Goal: Download file/media

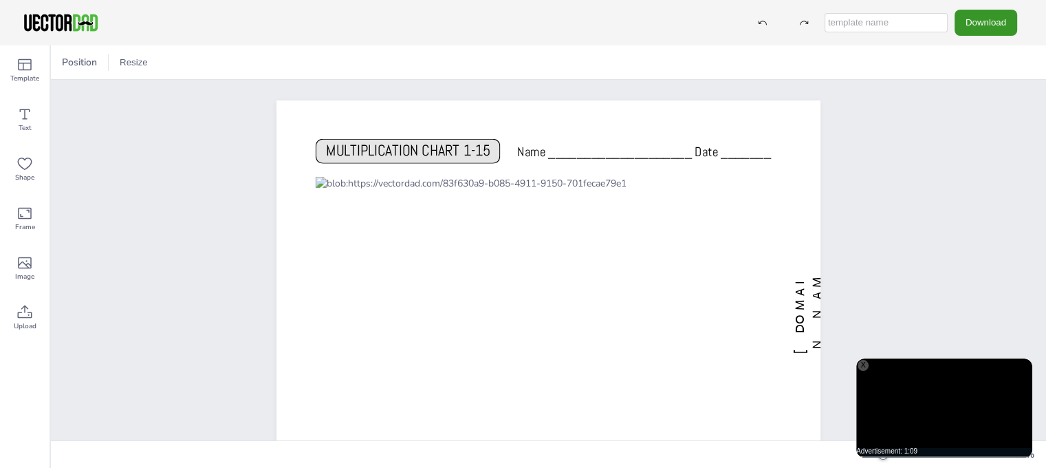
click at [1002, 30] on button "Download" at bounding box center [986, 22] width 63 height 25
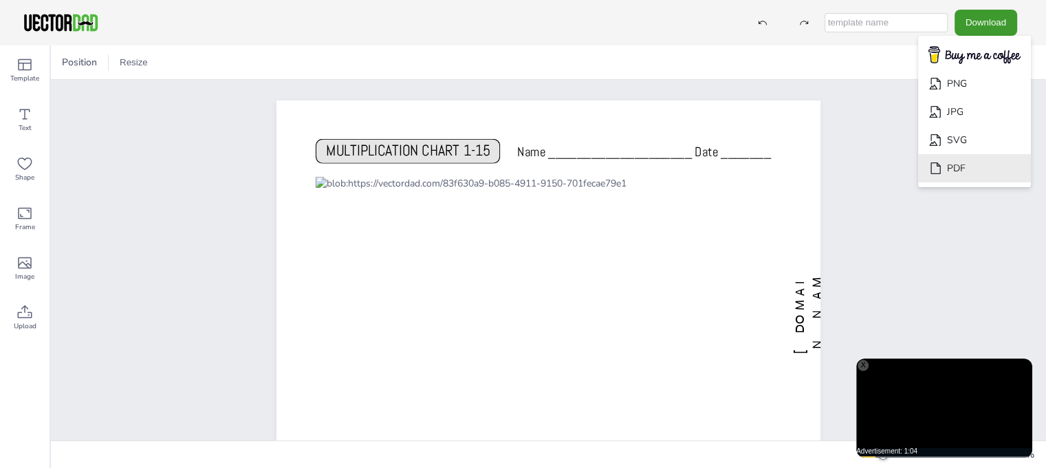
click at [976, 170] on li "PDF" at bounding box center [974, 168] width 113 height 28
